Goal: Information Seeking & Learning: Learn about a topic

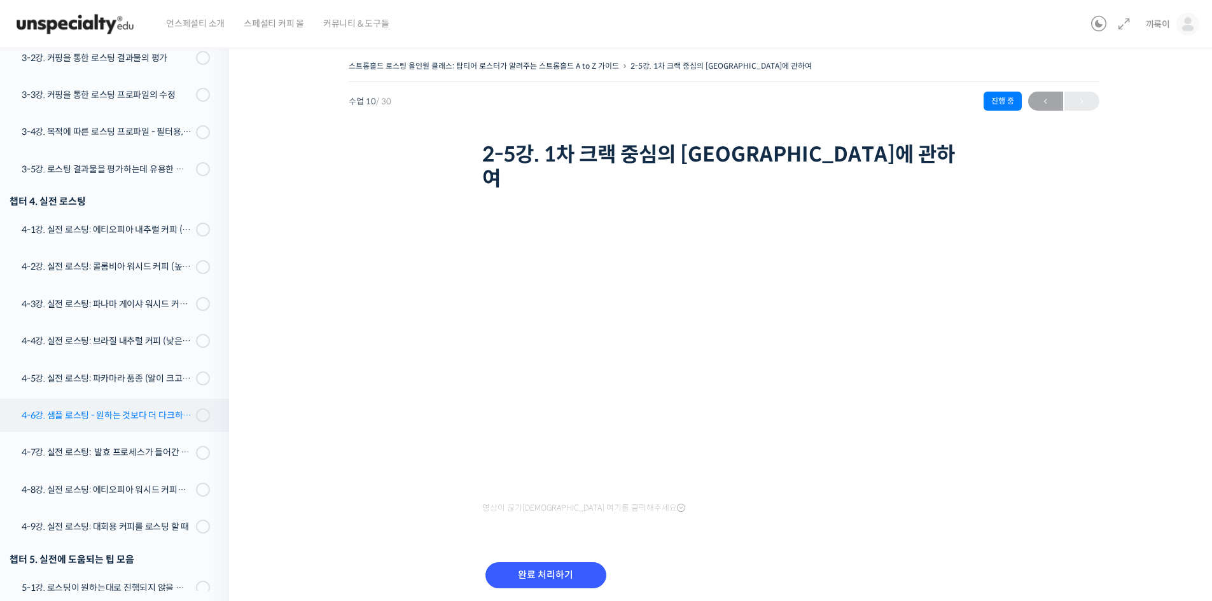
scroll to position [678, 0]
click at [567, 562] on input "완료 처리하기" at bounding box center [545, 575] width 121 height 26
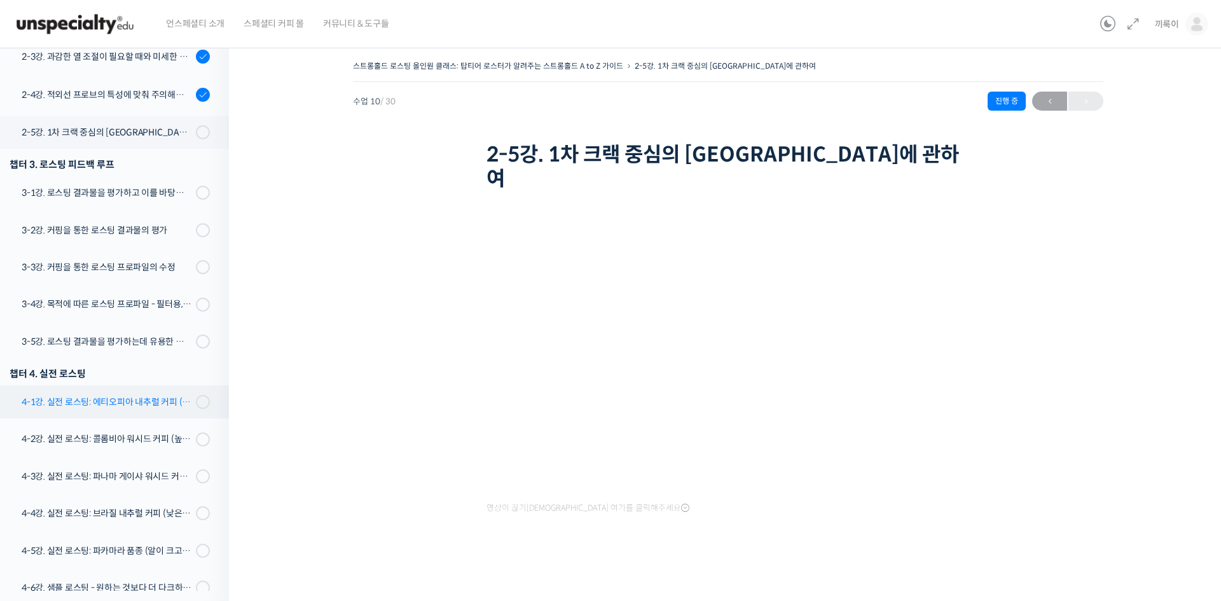
scroll to position [504, 0]
click at [167, 199] on div "3-1강. 로스팅 결과물을 평가하고 이를 바탕으로 프로파일을 설계하는 방법" at bounding box center [107, 193] width 170 height 14
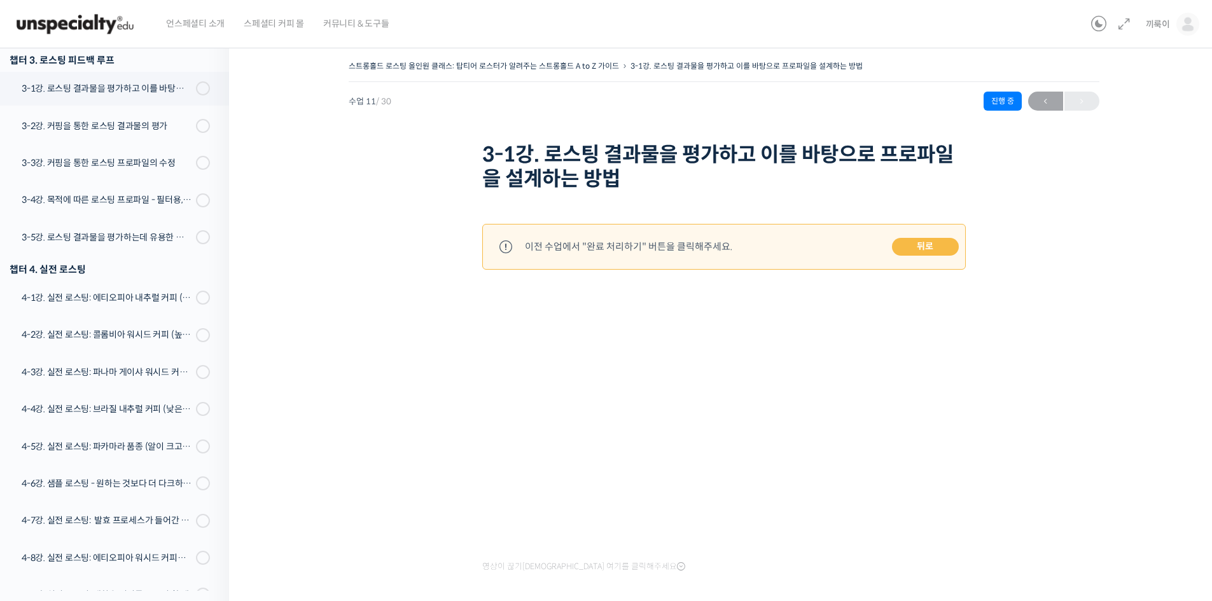
scroll to position [59, 0]
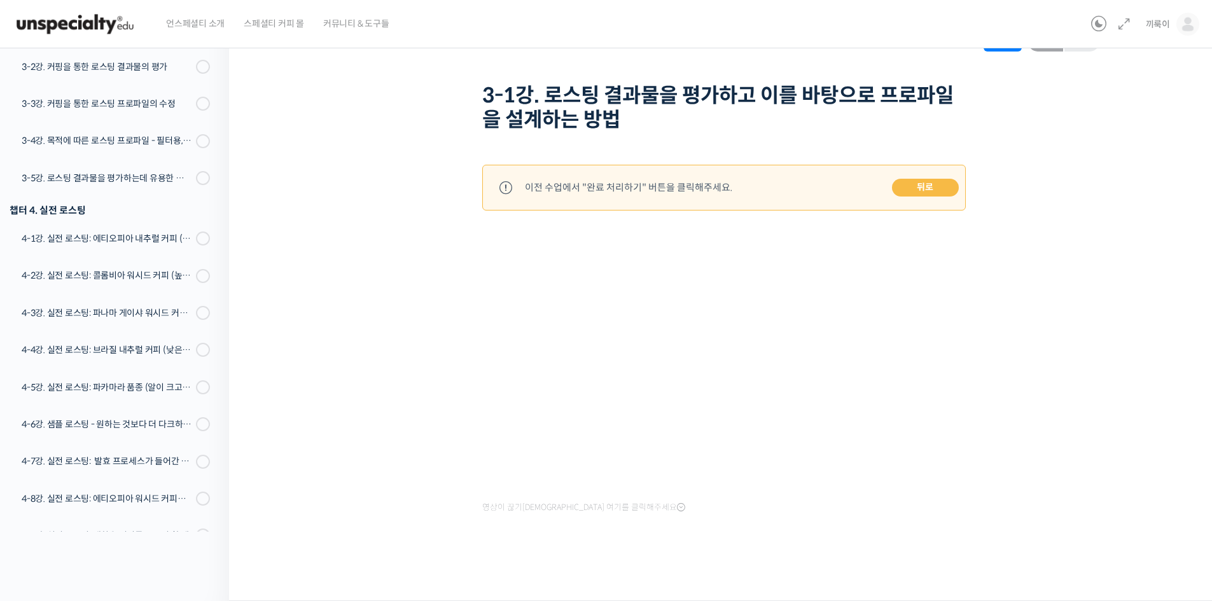
click at [931, 184] on link "뒤로" at bounding box center [925, 188] width 67 height 18
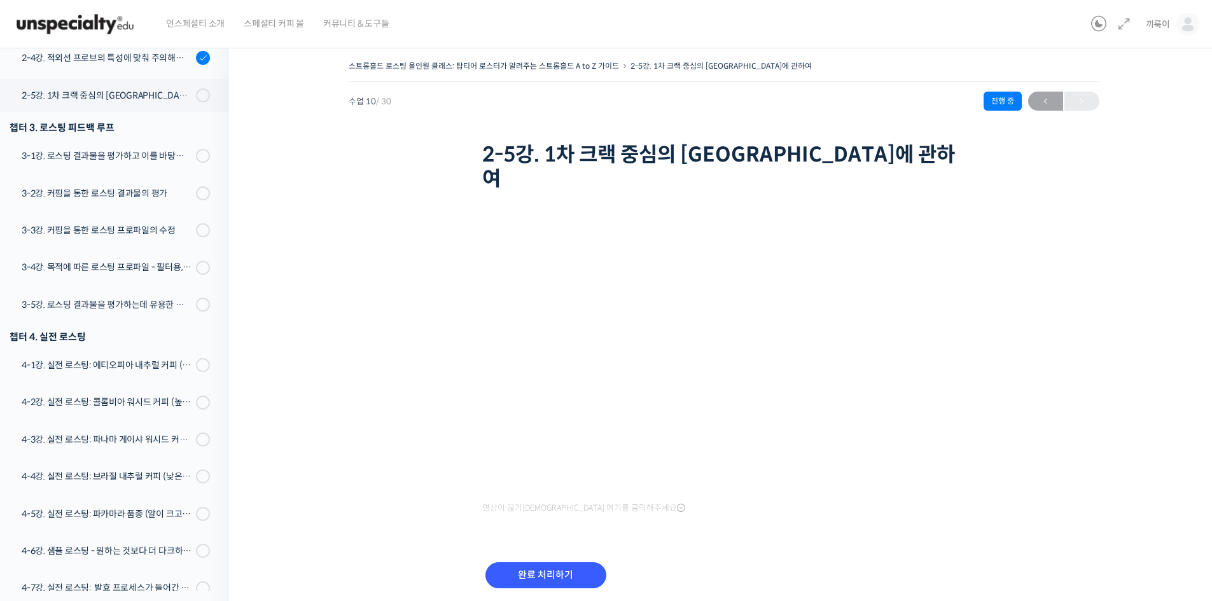
scroll to position [573, 0]
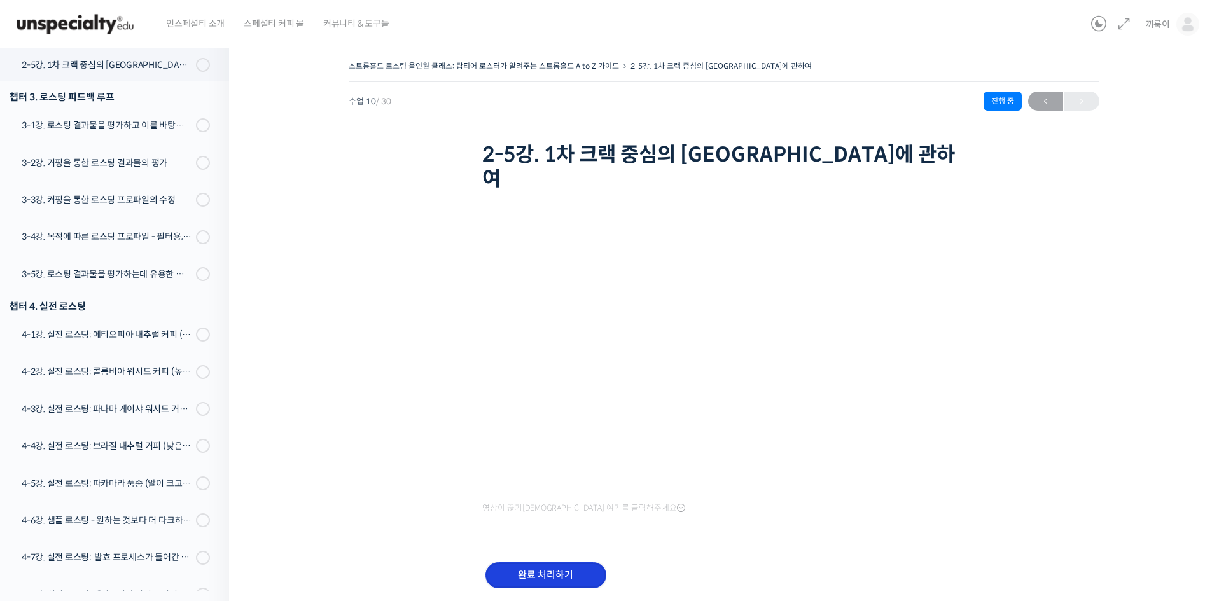
click at [560, 562] on input "완료 처리하기" at bounding box center [545, 575] width 121 height 26
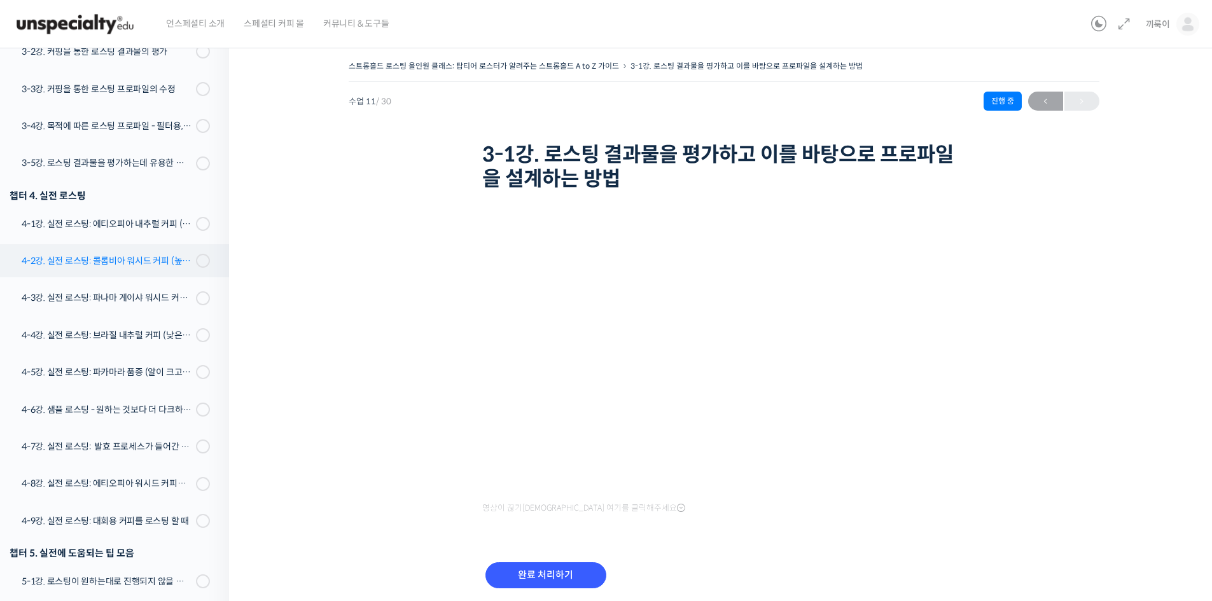
scroll to position [684, 0]
click at [539, 569] on input "완료 처리하기" at bounding box center [545, 575] width 121 height 26
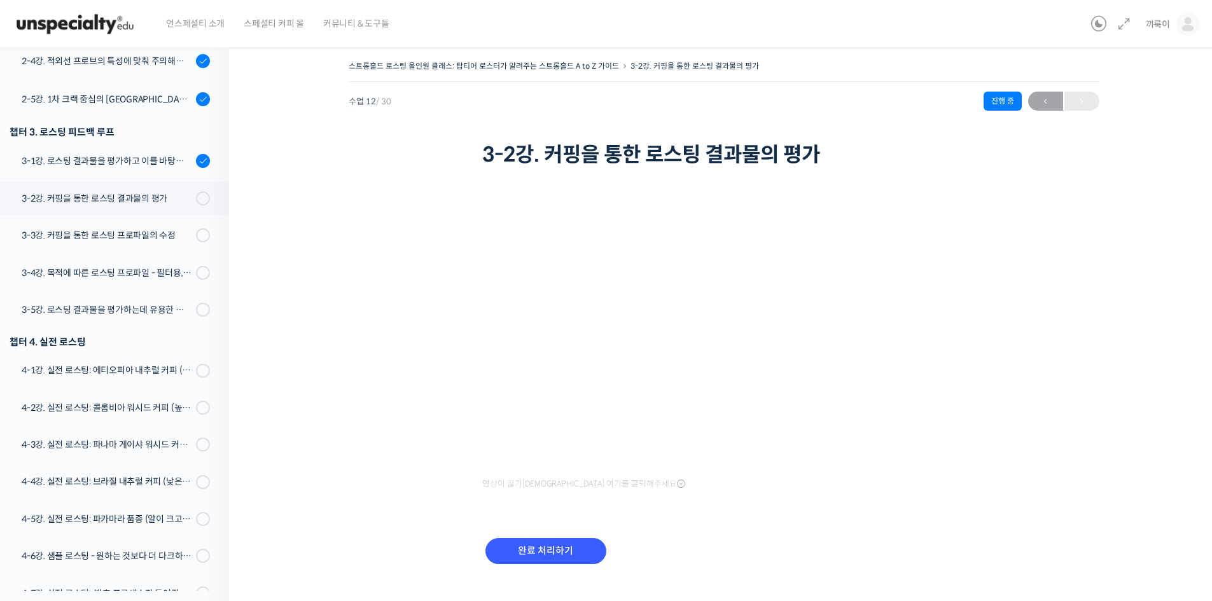
scroll to position [539, 0]
